Goal: Information Seeking & Learning: Find specific fact

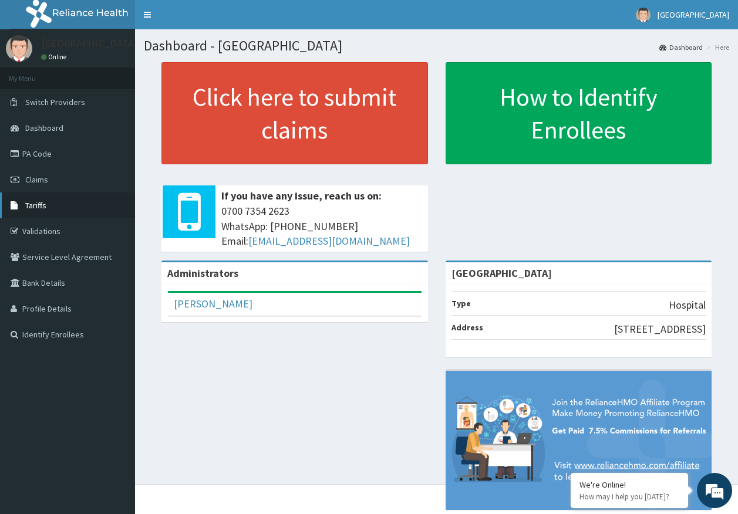
click at [34, 208] on span "Tariffs" at bounding box center [35, 205] width 21 height 11
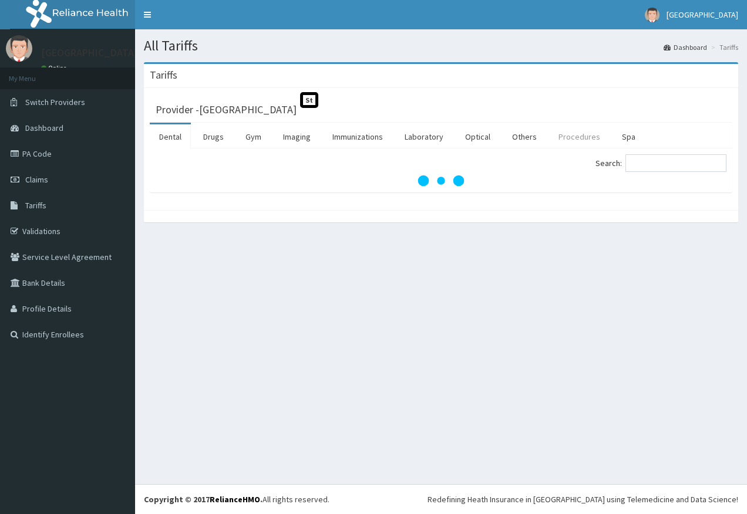
click at [576, 144] on link "Procedures" at bounding box center [579, 136] width 60 height 25
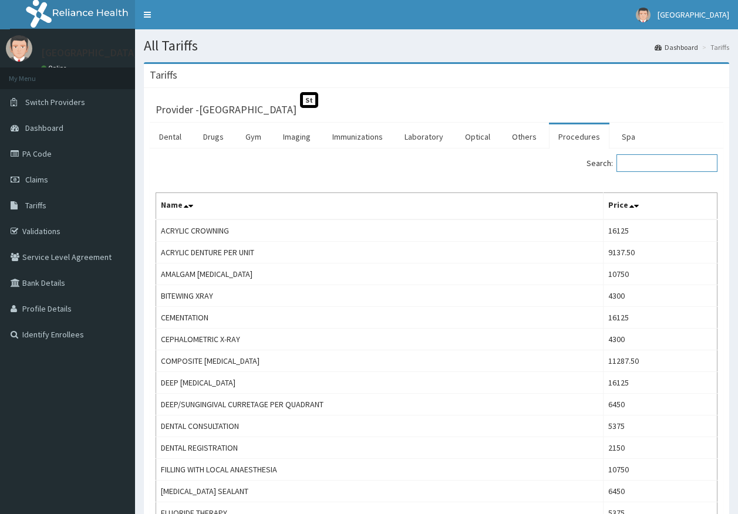
click at [649, 163] on input "Search:" at bounding box center [666, 163] width 101 height 18
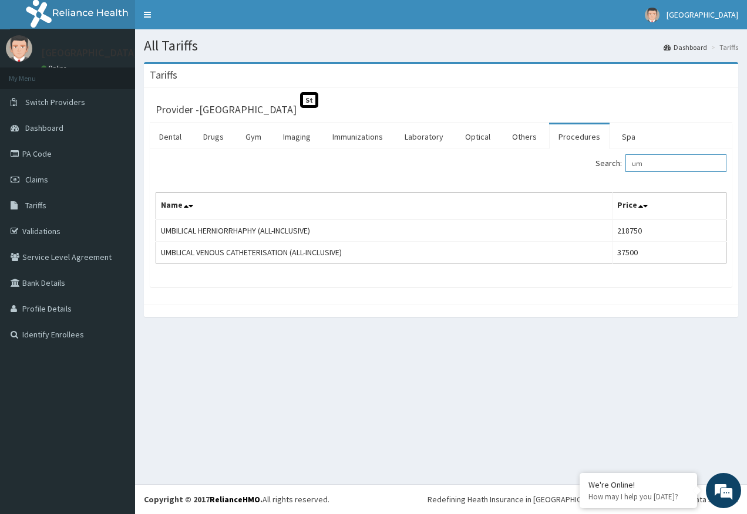
type input "u"
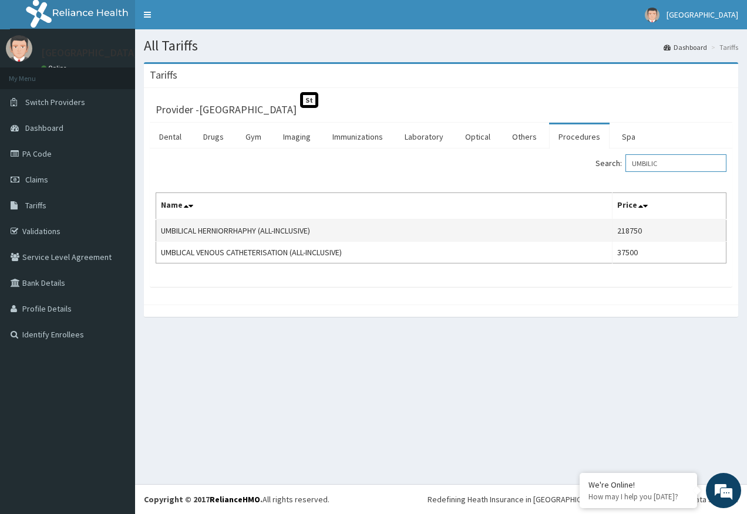
type input "UMBILIC"
drag, startPoint x: 159, startPoint y: 230, endPoint x: 326, endPoint y: 233, distance: 167.3
click at [326, 233] on td "UMBILICAL HERNIORRHAPHY (ALL-INCLUSIVE)" at bounding box center [384, 231] width 456 height 22
copy td "UMBILICAL HERNIORRHAPHY (ALL-INCLUSIVE)"
